Goal: Task Accomplishment & Management: Complete application form

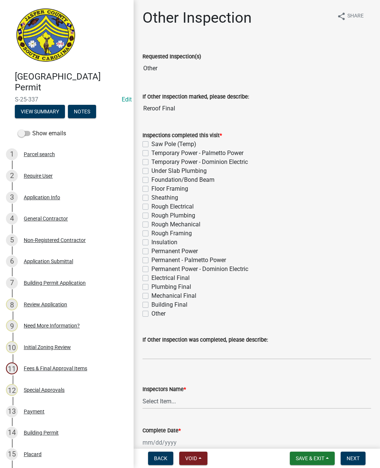
click at [152, 314] on label "Other" at bounding box center [159, 313] width 14 height 9
click at [152, 314] on input "Other" at bounding box center [154, 311] width 5 height 5
checkbox input "true"
checkbox input "false"
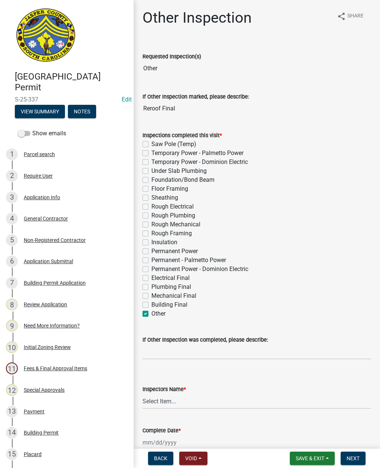
checkbox input "false"
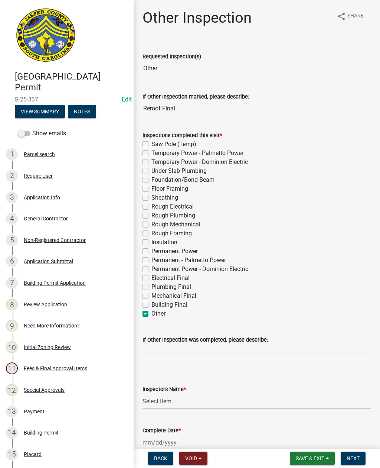
checkbox input "false"
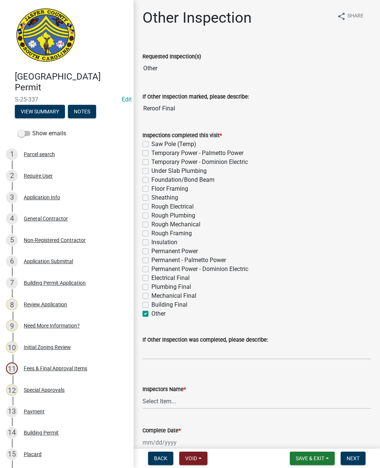
checkbox input "false"
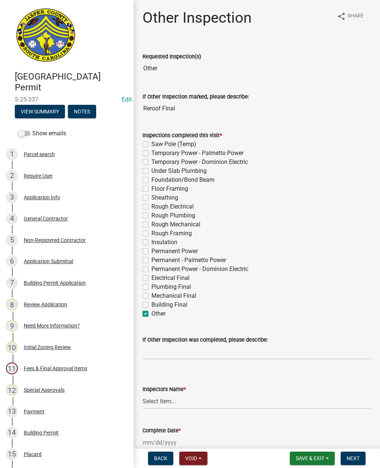
checkbox input "false"
checkbox input "true"
click at [204, 348] on input "If Other Inspection was completed, please describe:" at bounding box center [257, 351] width 229 height 15
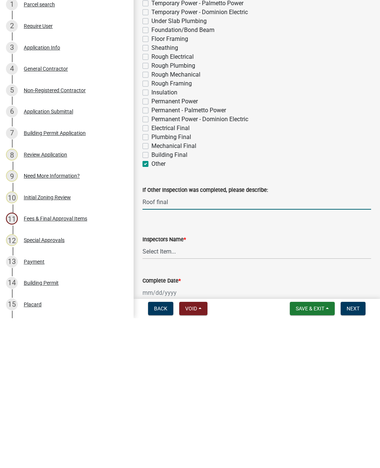
type input "Roof final"
click at [197, 393] on select "Select Item... jcorwin@jaspercounty.gov (John Corwin ) rcampbell (Ryan Campbell)" at bounding box center [257, 400] width 229 height 15
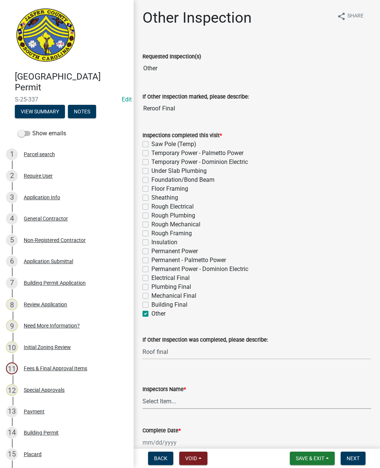
select select "2d9ba1e5-2fdd-4b15-98d0-073dcbeb5880"
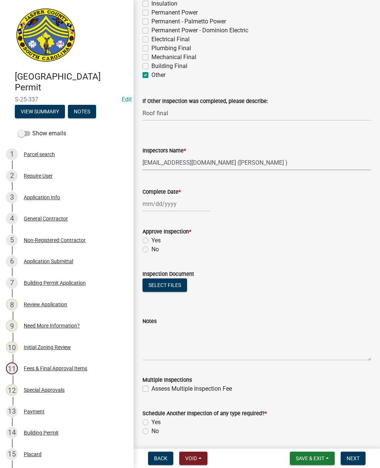
scroll to position [240, 0]
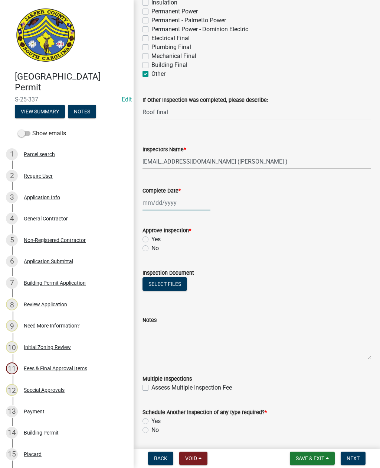
click at [167, 203] on div at bounding box center [177, 202] width 68 height 15
select select "10"
select select "2025"
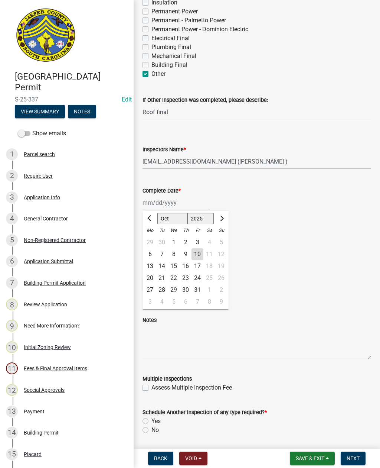
click at [197, 253] on div "10" at bounding box center [198, 254] width 12 height 12
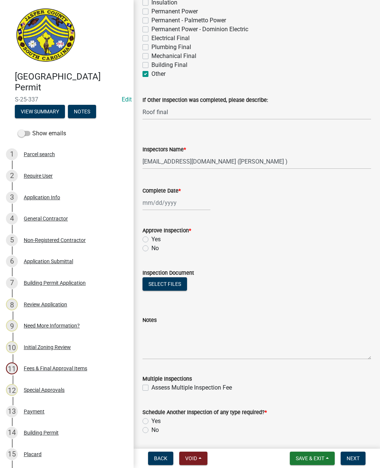
type input "10/10/2025"
click at [152, 237] on label "Yes" at bounding box center [156, 239] width 9 height 9
click at [152, 237] on input "Yes" at bounding box center [154, 237] width 5 height 5
radio input "true"
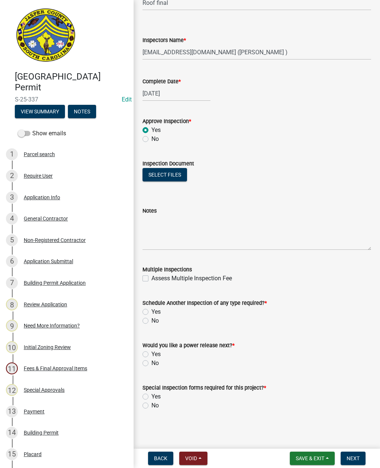
scroll to position [349, 0]
click at [152, 318] on label "No" at bounding box center [155, 320] width 7 height 9
click at [152, 318] on input "No" at bounding box center [154, 318] width 5 height 5
radio input "true"
click at [152, 363] on label "No" at bounding box center [155, 362] width 7 height 9
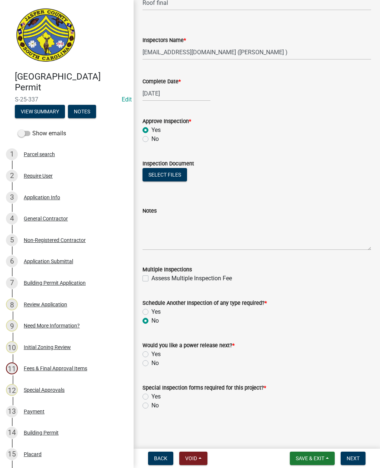
click at [152, 363] on input "No" at bounding box center [154, 360] width 5 height 5
radio input "true"
click at [152, 407] on label "No" at bounding box center [155, 405] width 7 height 9
click at [152, 406] on input "No" at bounding box center [154, 403] width 5 height 5
radio input "true"
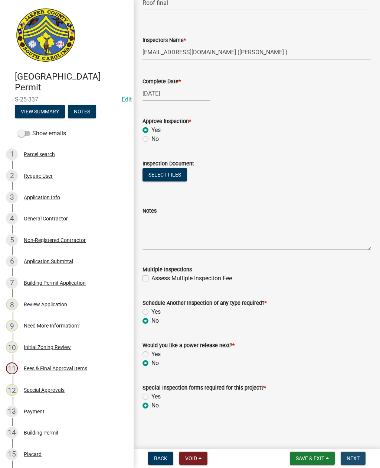
click at [356, 456] on span "Next" at bounding box center [353, 458] width 13 height 6
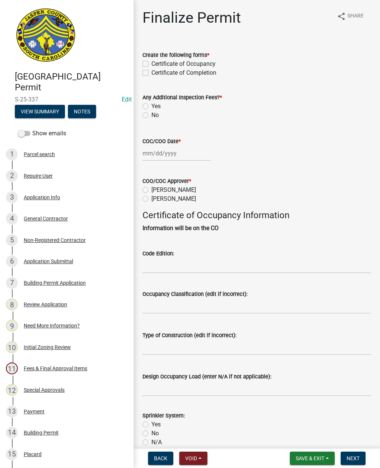
click at [152, 74] on label "Certificate of Completion" at bounding box center [184, 72] width 65 height 9
click at [152, 73] on input "Certificate of Completion" at bounding box center [154, 70] width 5 height 5
checkbox input "true"
checkbox input "false"
checkbox input "true"
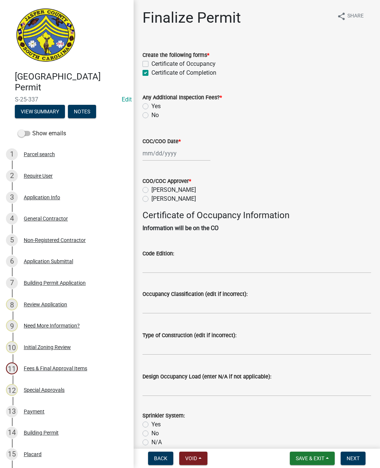
click at [152, 116] on label "No" at bounding box center [155, 115] width 7 height 9
click at [152, 116] on input "No" at bounding box center [154, 113] width 5 height 5
radio input "true"
click at [158, 153] on div at bounding box center [177, 153] width 68 height 15
select select "10"
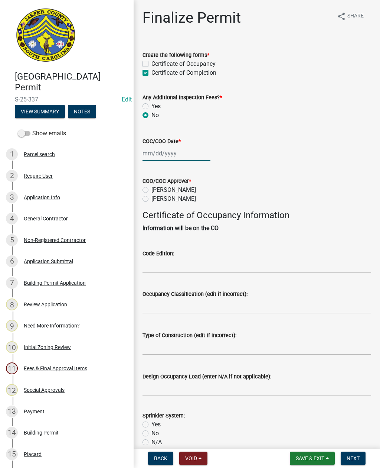
select select "2025"
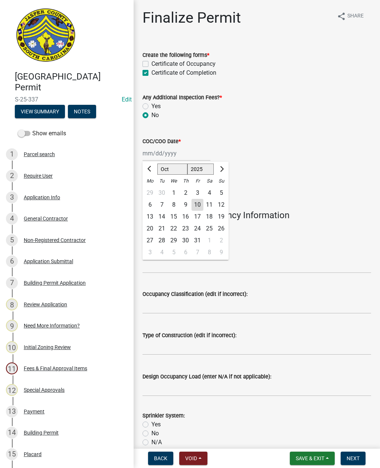
click at [194, 203] on div "10" at bounding box center [198, 205] width 12 height 12
type input "10/10/2025"
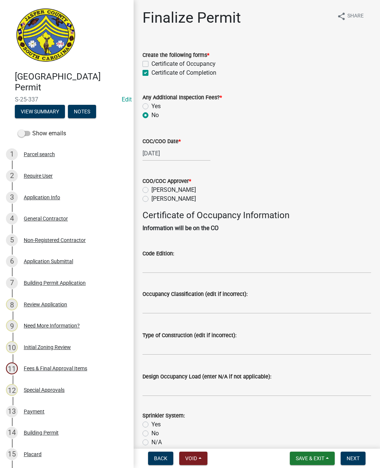
click at [152, 196] on label "Ryan Campbell" at bounding box center [174, 198] width 45 height 9
click at [152, 196] on input "Ryan Campbell" at bounding box center [154, 196] width 5 height 5
radio input "true"
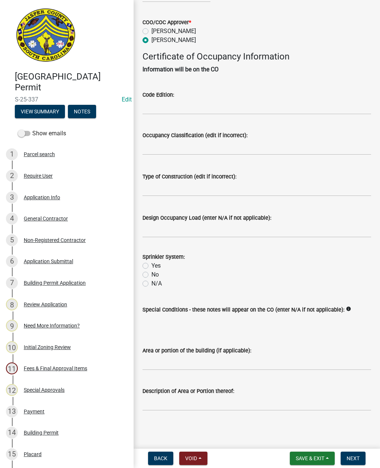
scroll to position [167, 0]
click at [196, 360] on input "Area or portion of the building (if applicable):" at bounding box center [257, 362] width 229 height 15
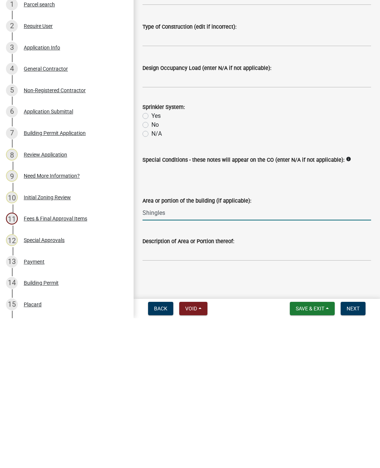
type input "Shingles"
click at [357, 455] on span "Next" at bounding box center [353, 458] width 13 height 6
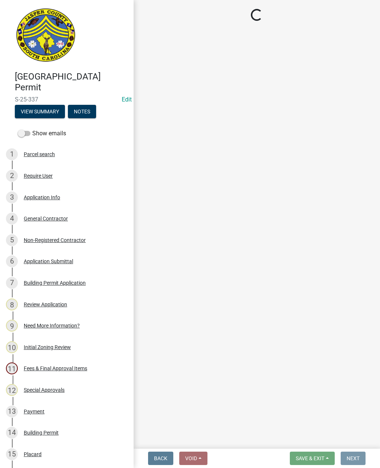
scroll to position [0, 0]
